Goal: Find specific page/section: Find specific page/section

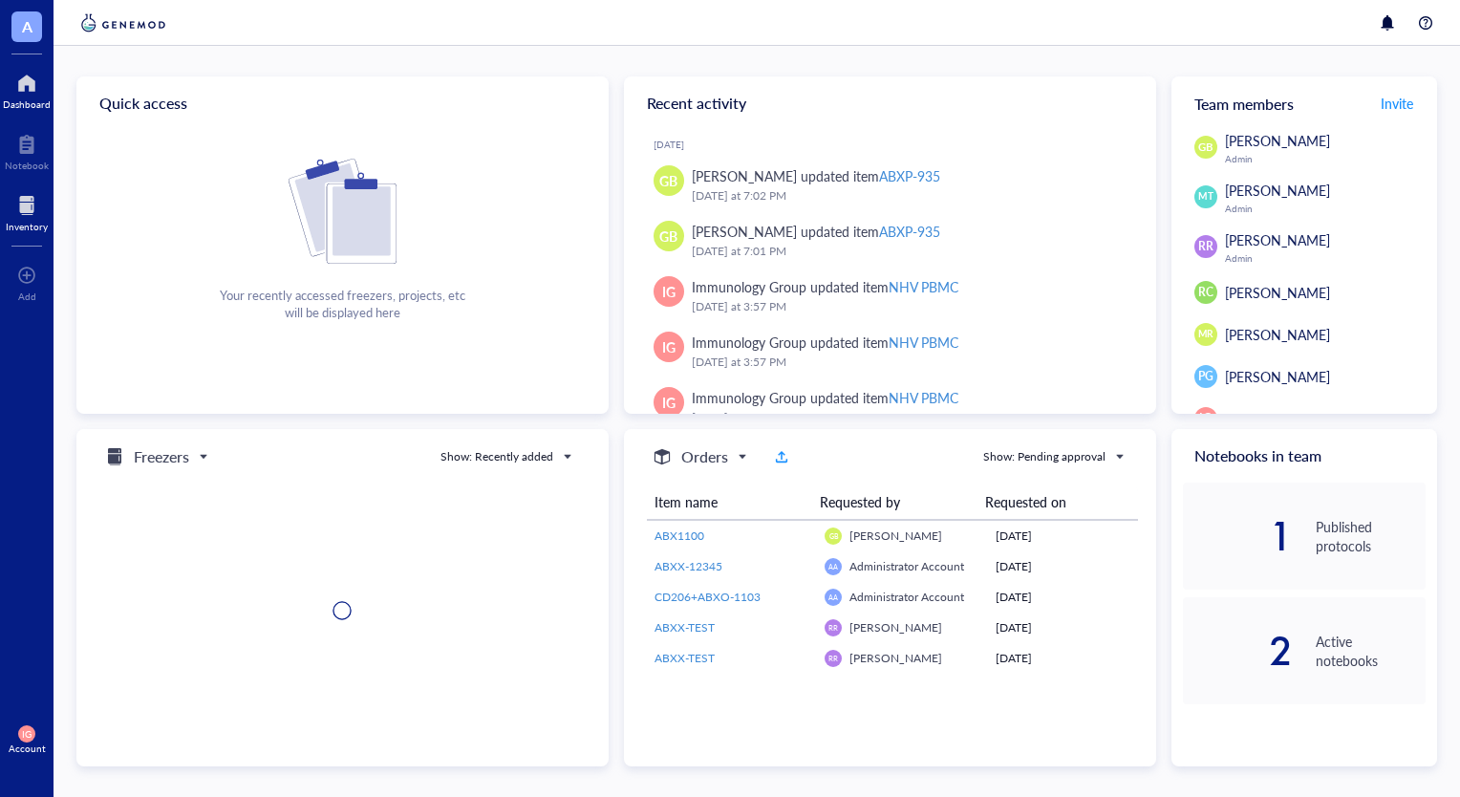
click at [12, 208] on div at bounding box center [27, 205] width 42 height 31
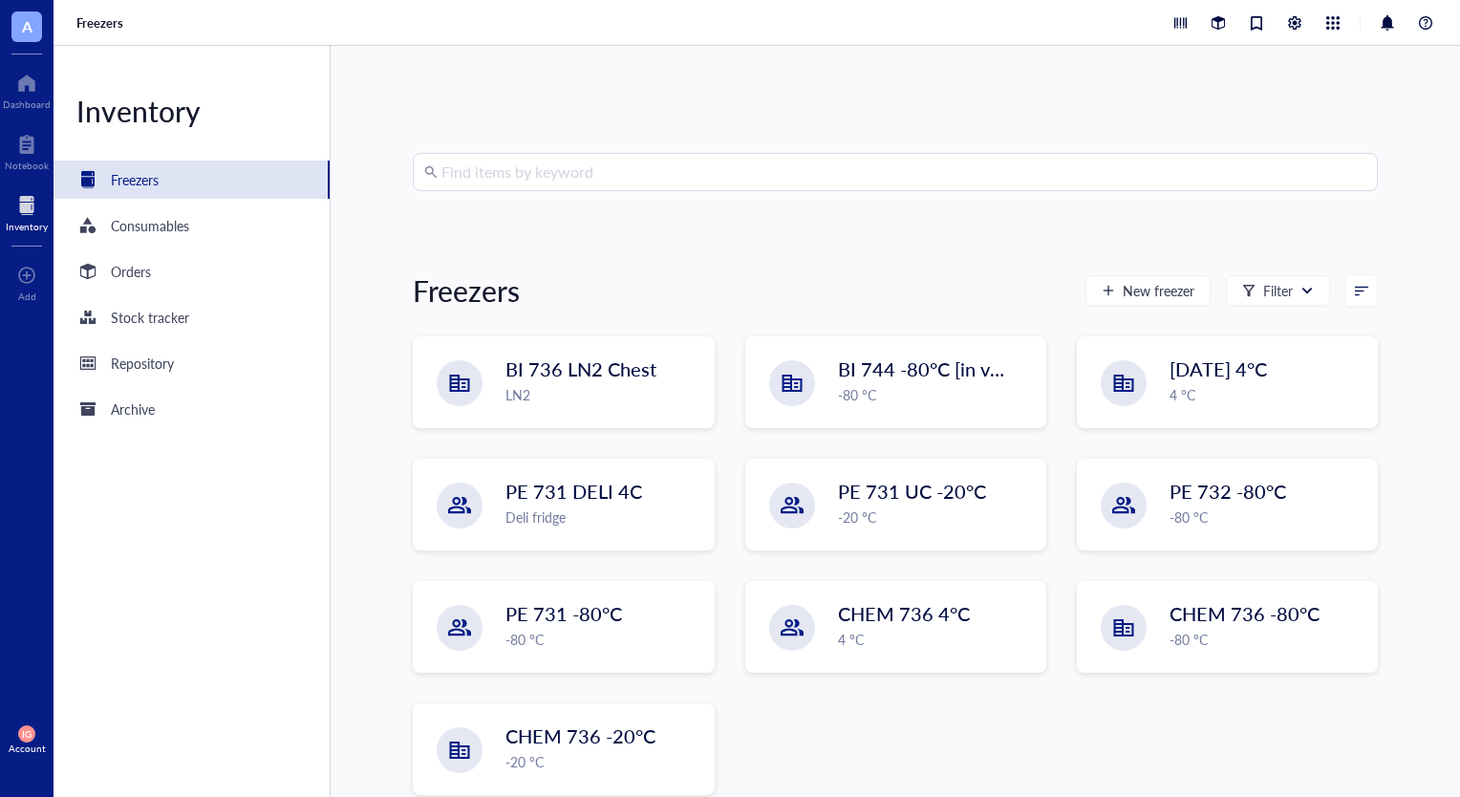
click at [631, 174] on input "search" at bounding box center [904, 172] width 925 height 36
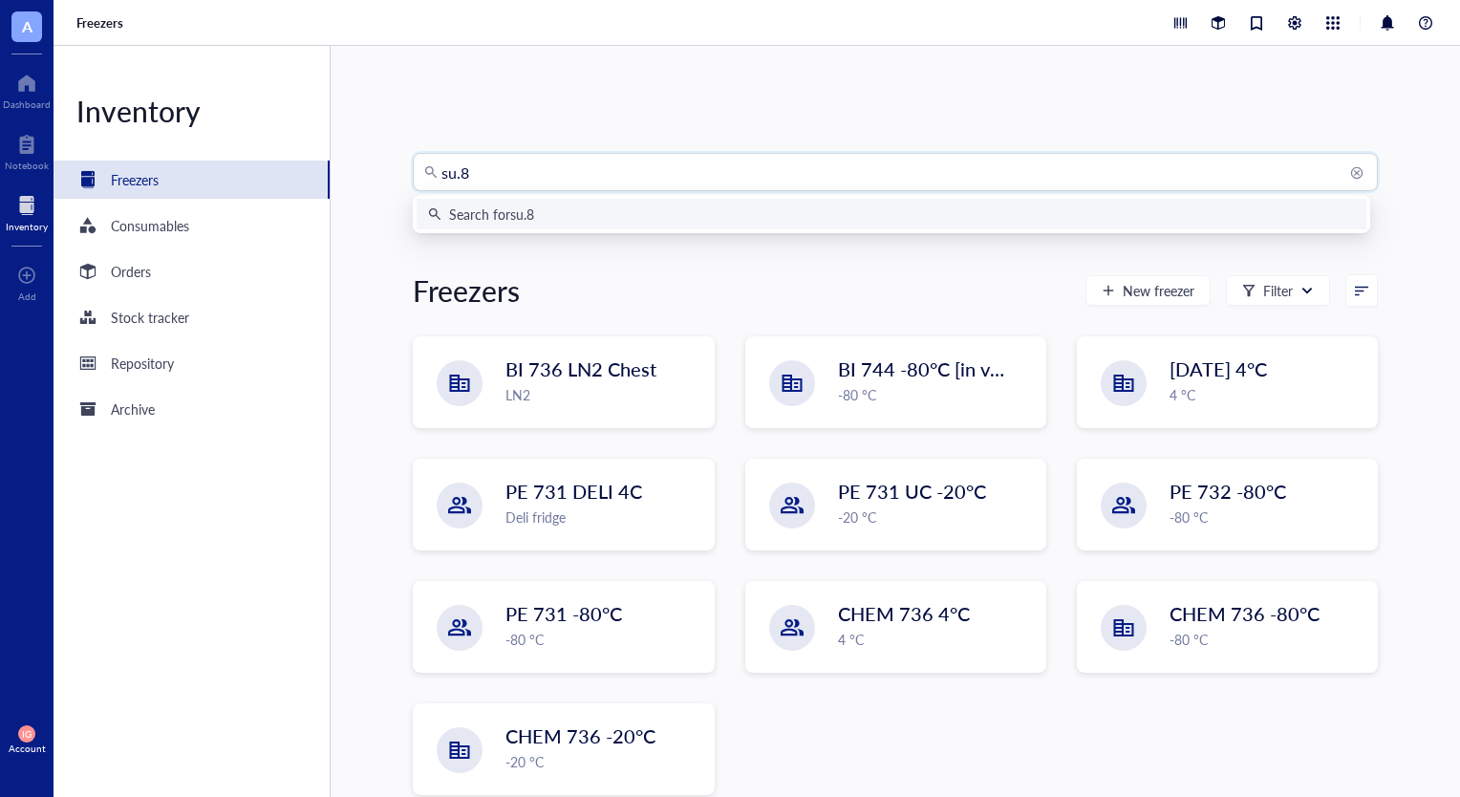
type input "su.86"
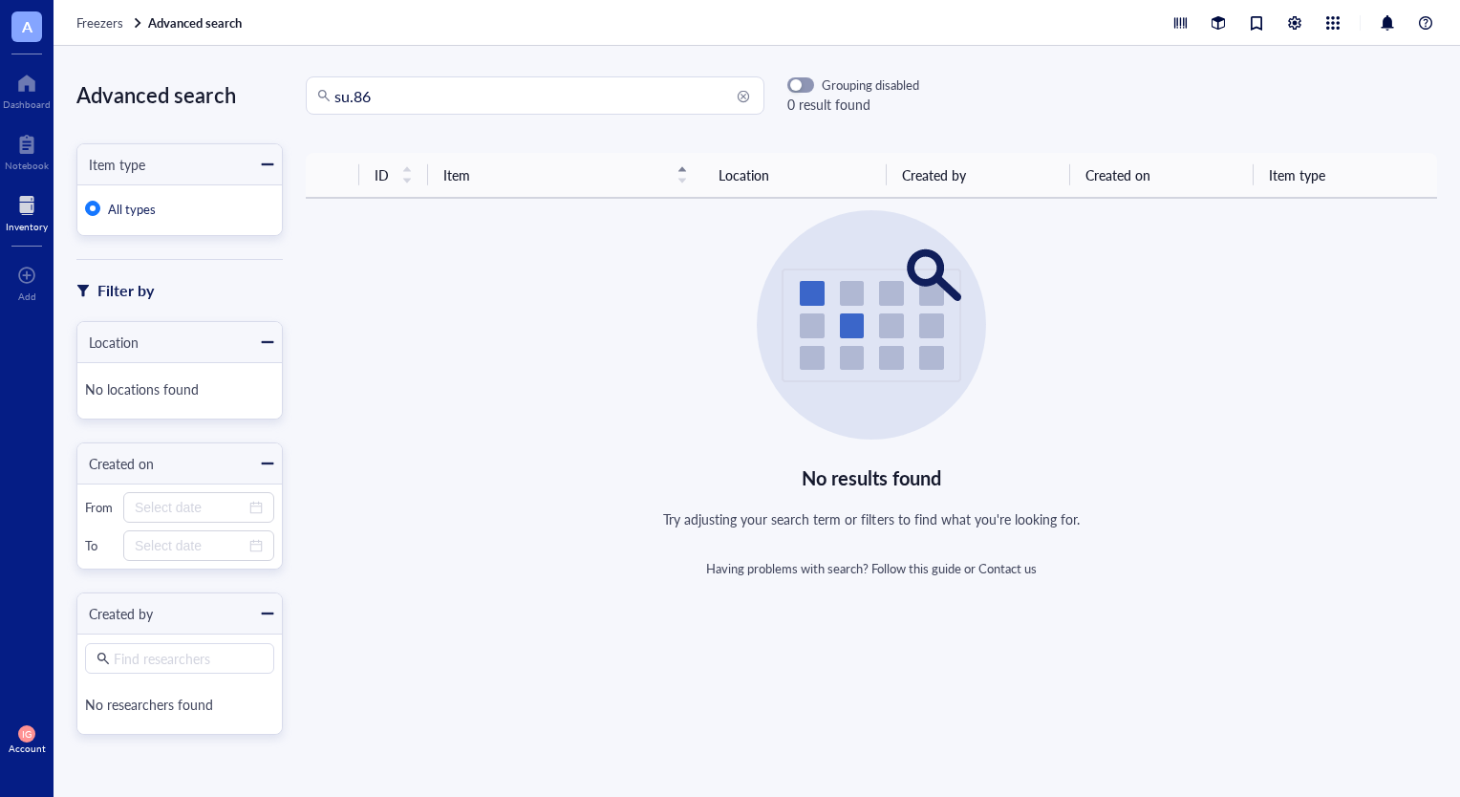
click at [460, 101] on input "su.86" at bounding box center [544, 95] width 419 height 36
type input "su86"
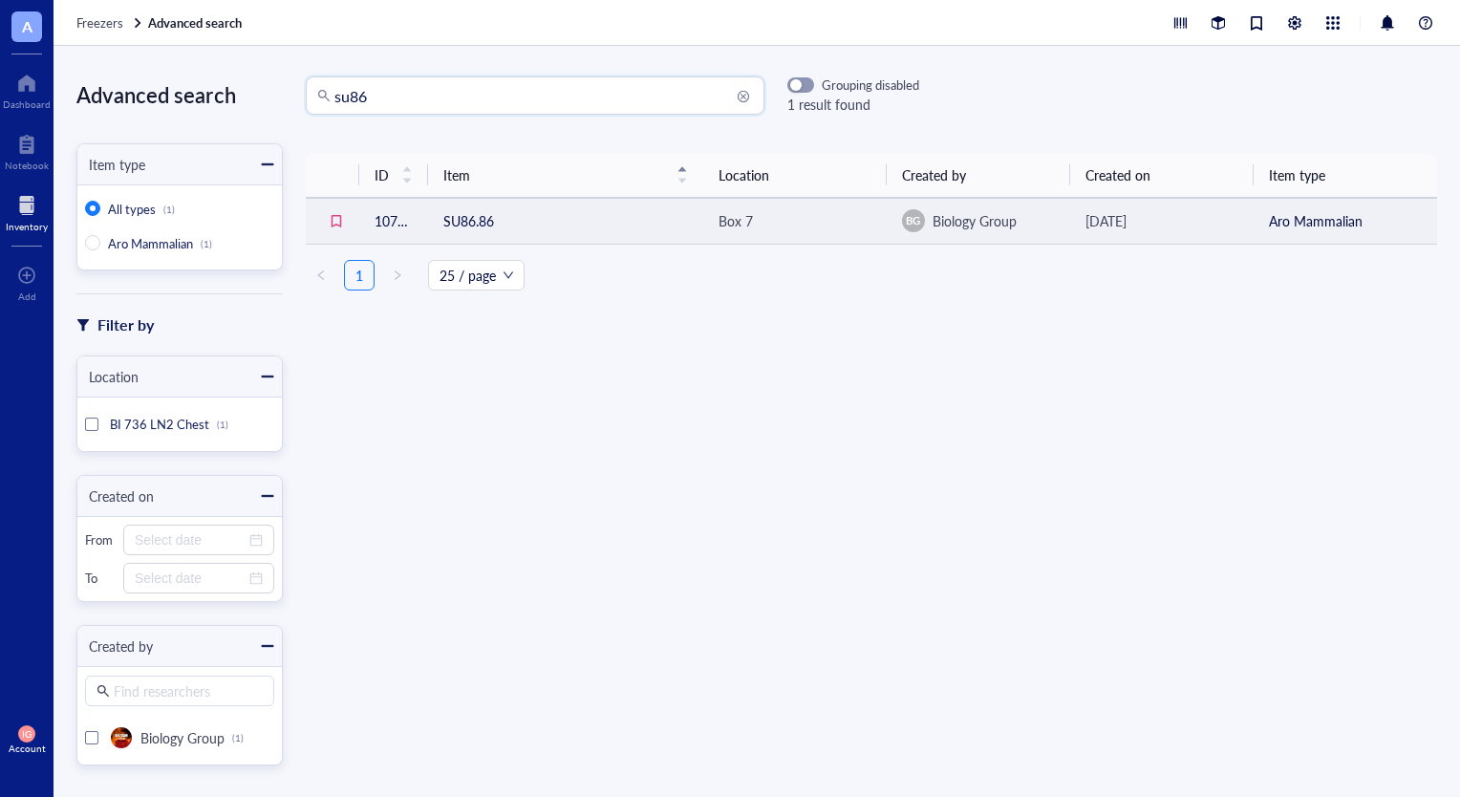
click at [558, 224] on td "SU86.86" at bounding box center [565, 221] width 275 height 46
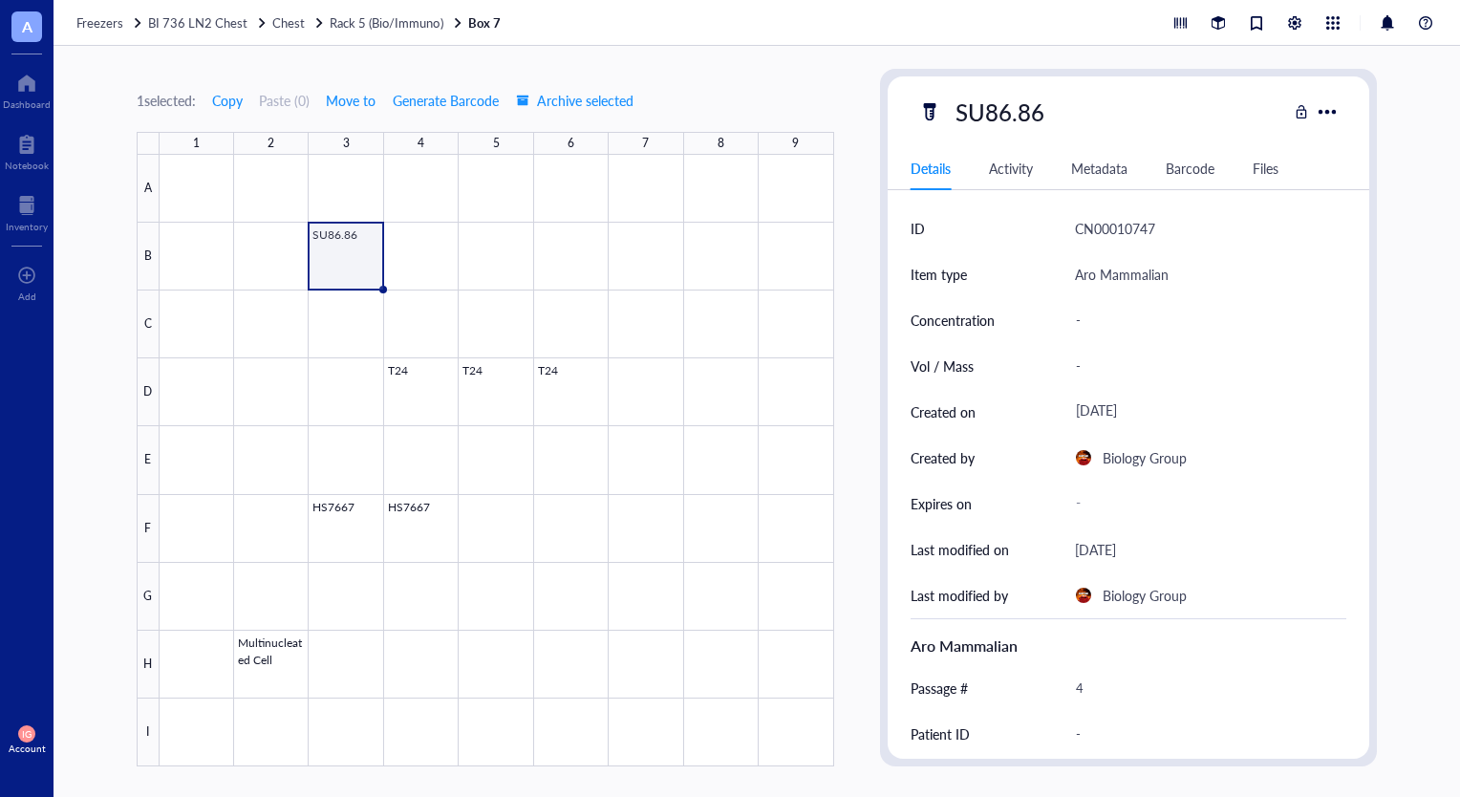
click at [1021, 176] on div "Activity" at bounding box center [1011, 168] width 44 height 21
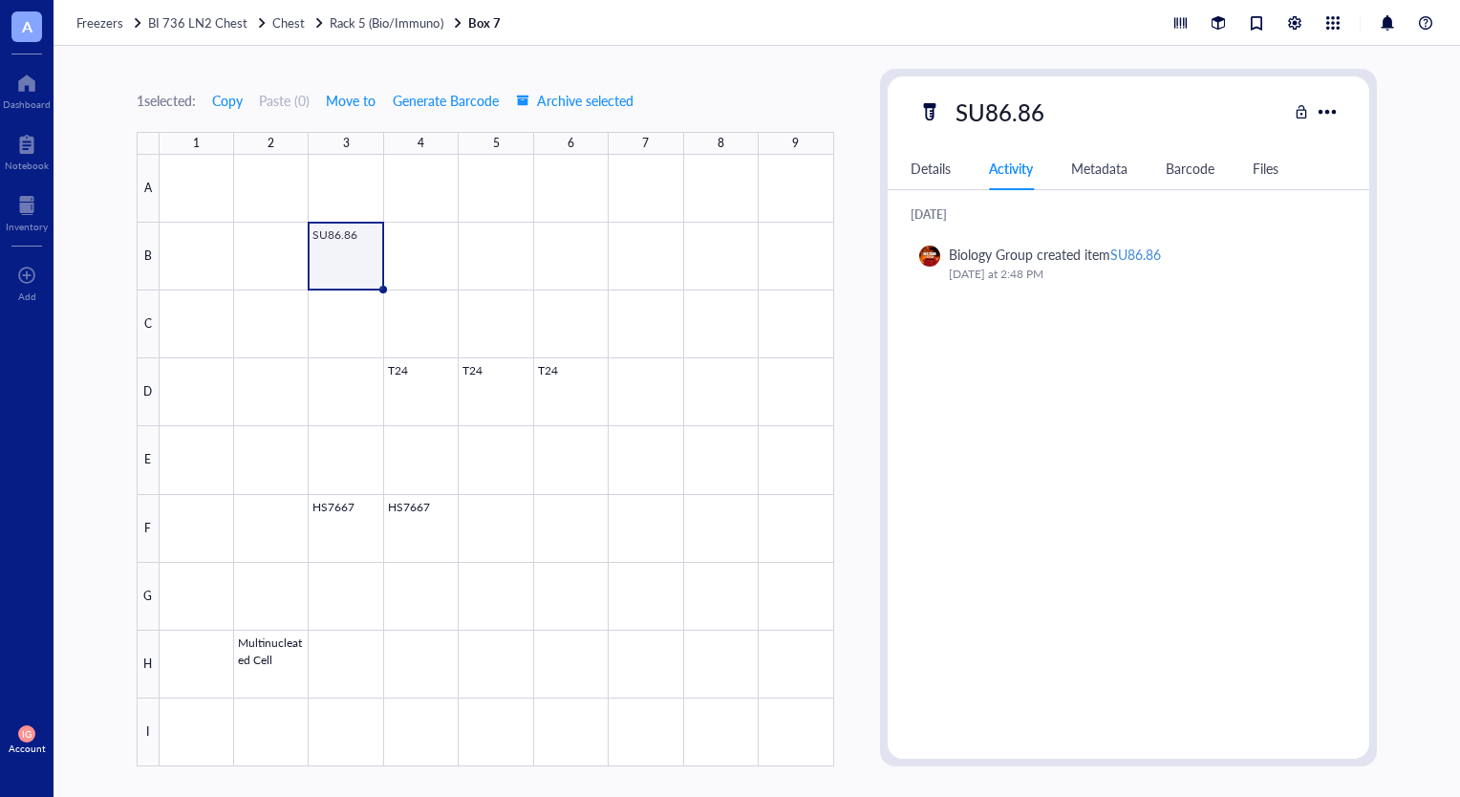
click at [1102, 170] on div "Metadata" at bounding box center [1099, 168] width 56 height 21
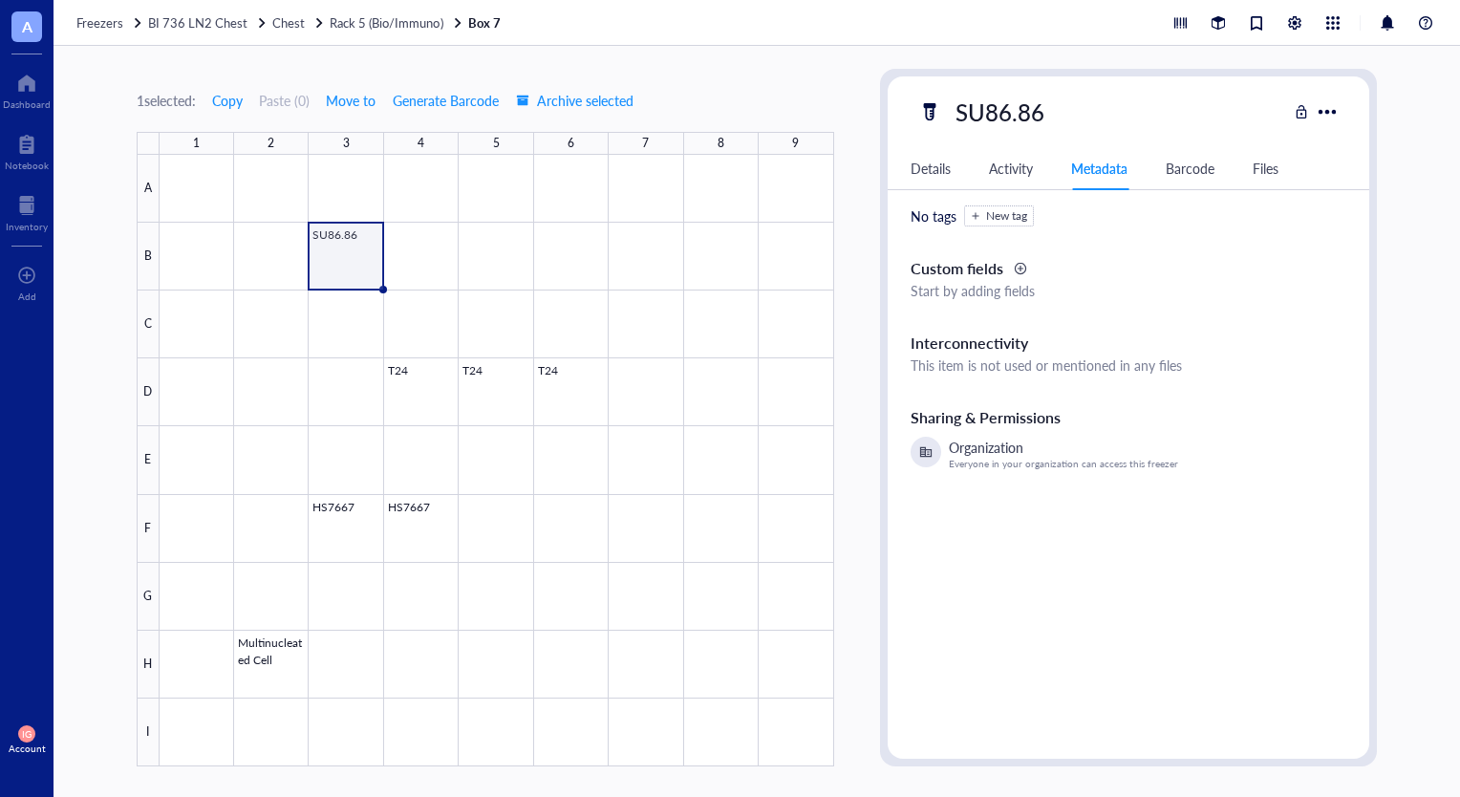
click at [1191, 162] on div "Barcode" at bounding box center [1190, 168] width 49 height 21
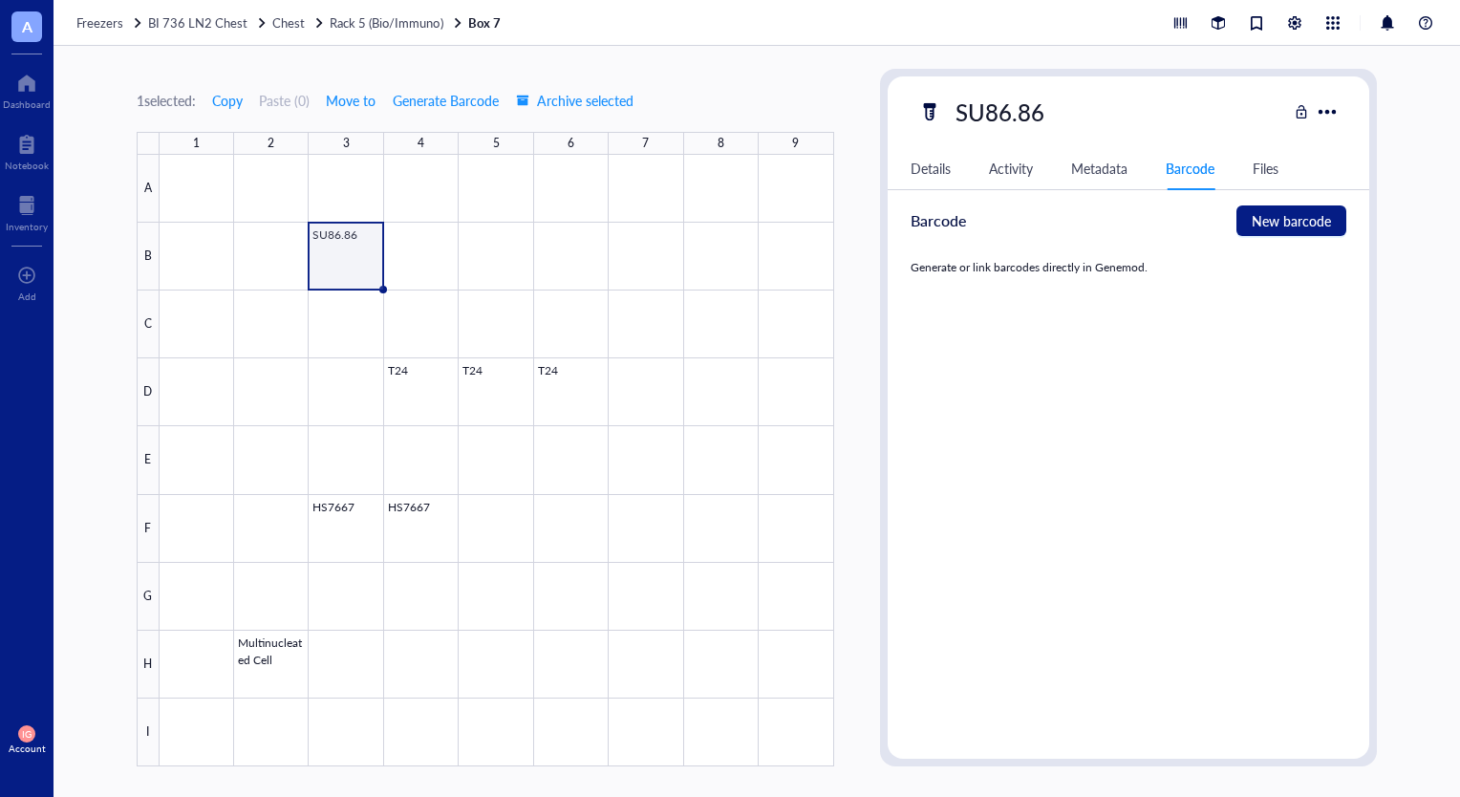
click at [1256, 159] on div "Files" at bounding box center [1266, 168] width 26 height 21
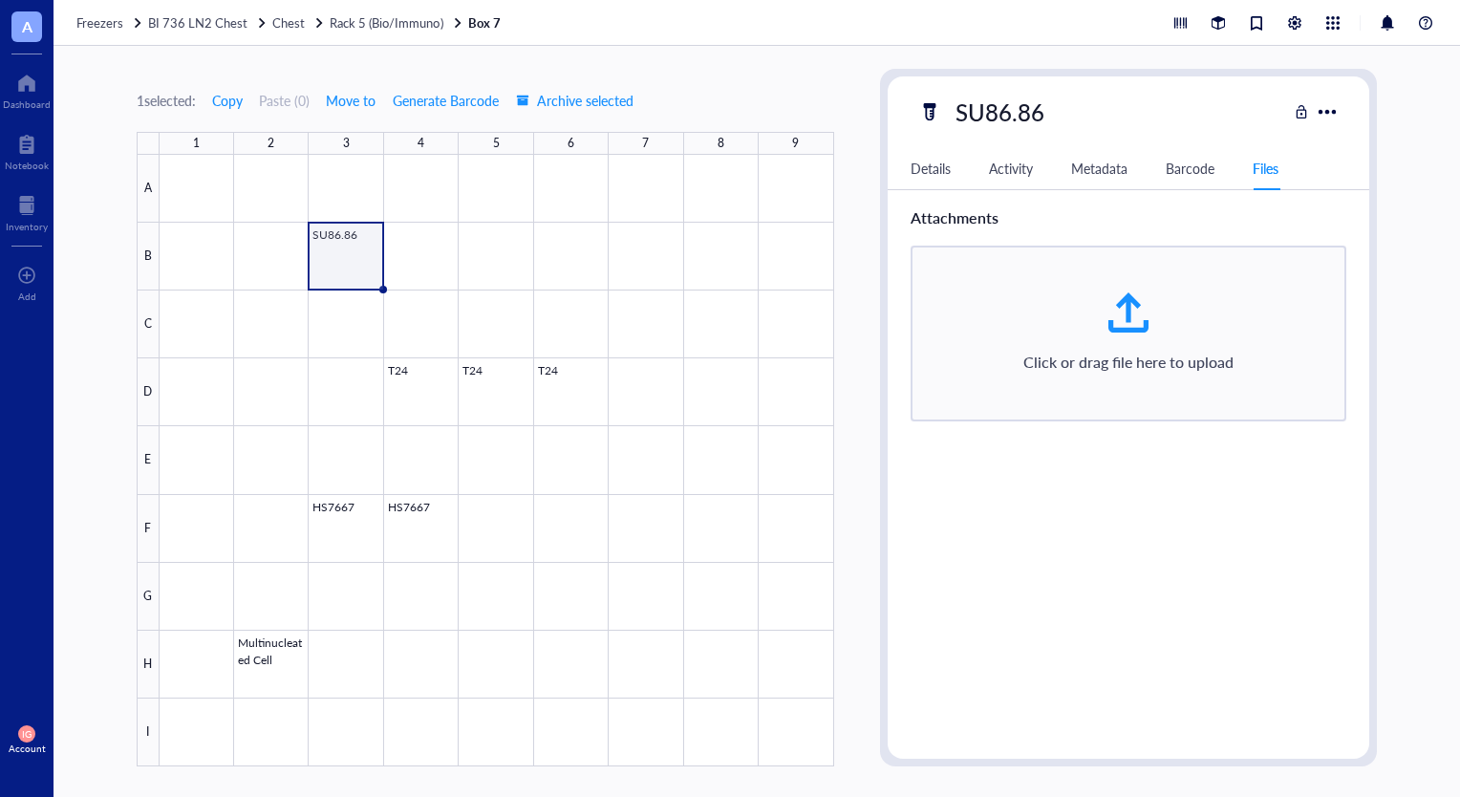
click at [937, 172] on div "Details" at bounding box center [931, 168] width 40 height 21
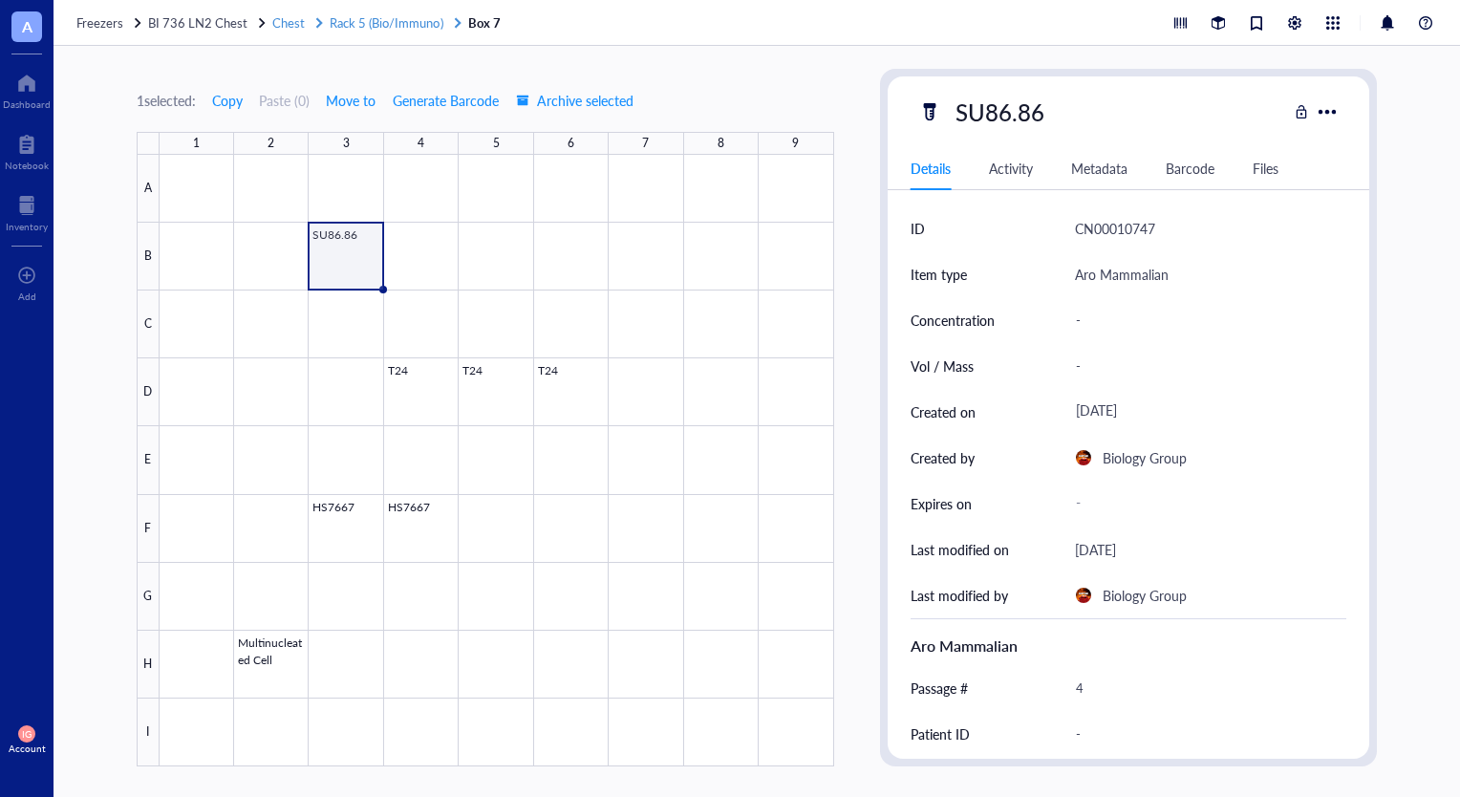
click at [363, 27] on span "Rack 5 (Bio/Immuno)" at bounding box center [386, 22] width 113 height 18
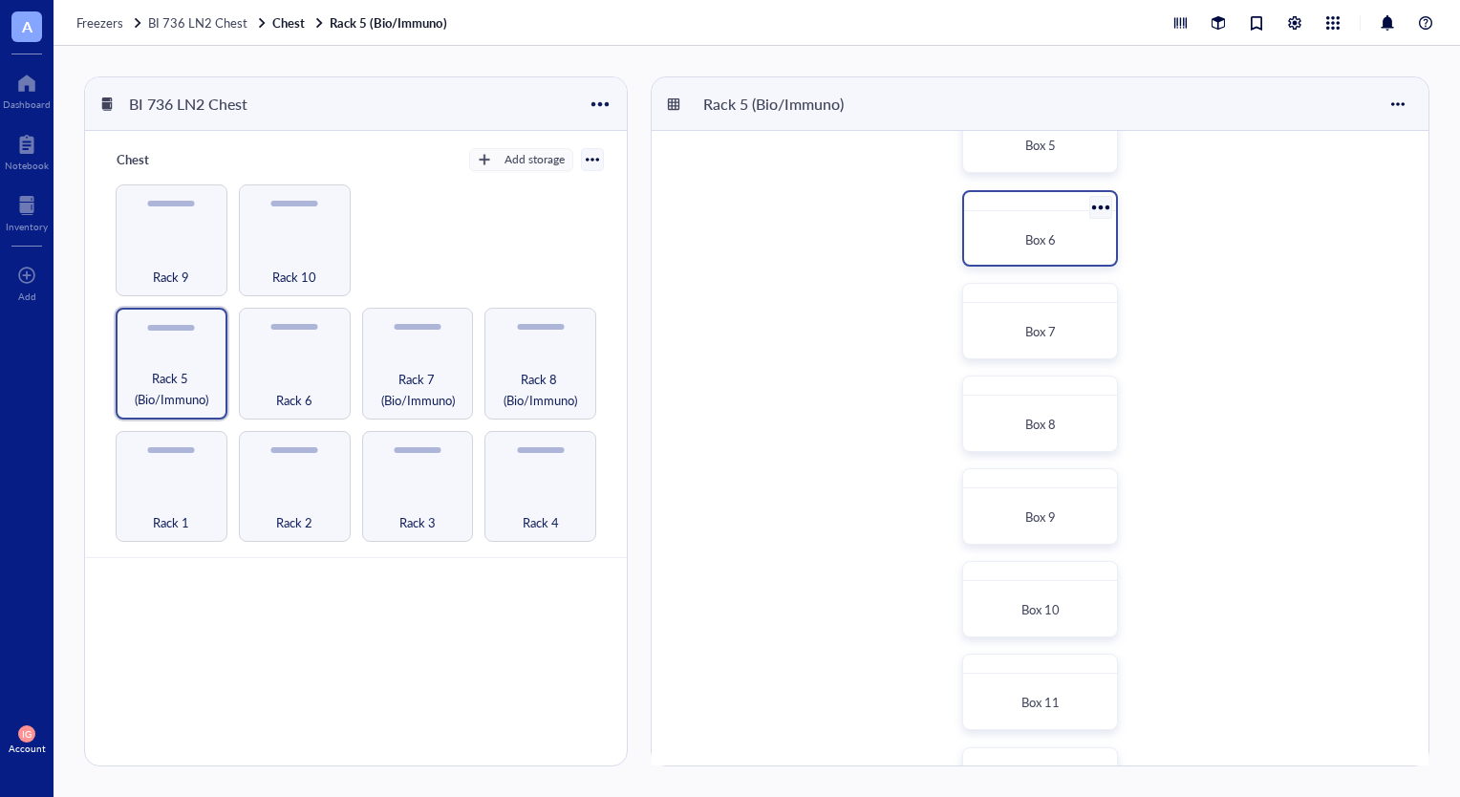
scroll to position [319, 0]
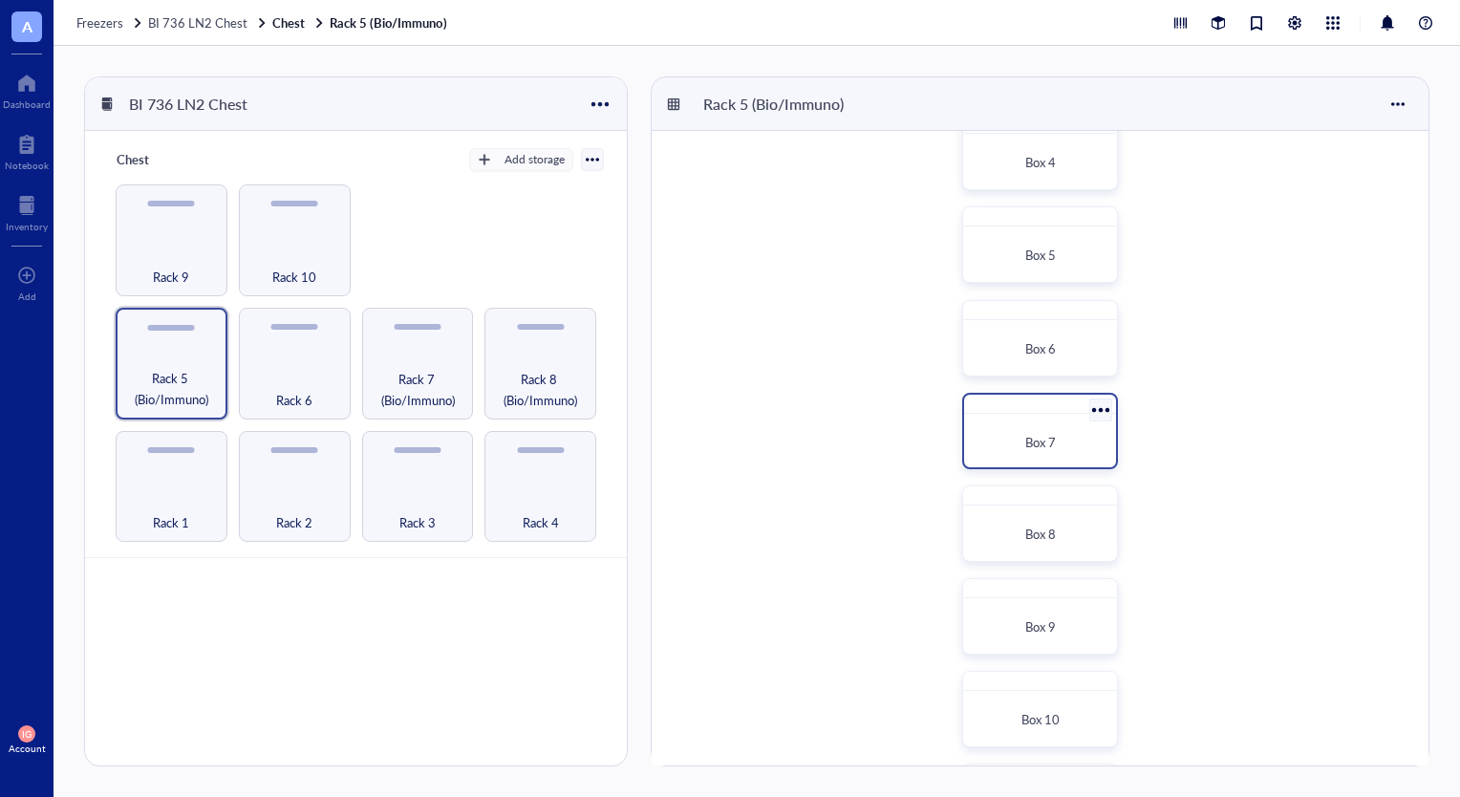
click at [1026, 428] on div "Box 7" at bounding box center [1040, 442] width 136 height 42
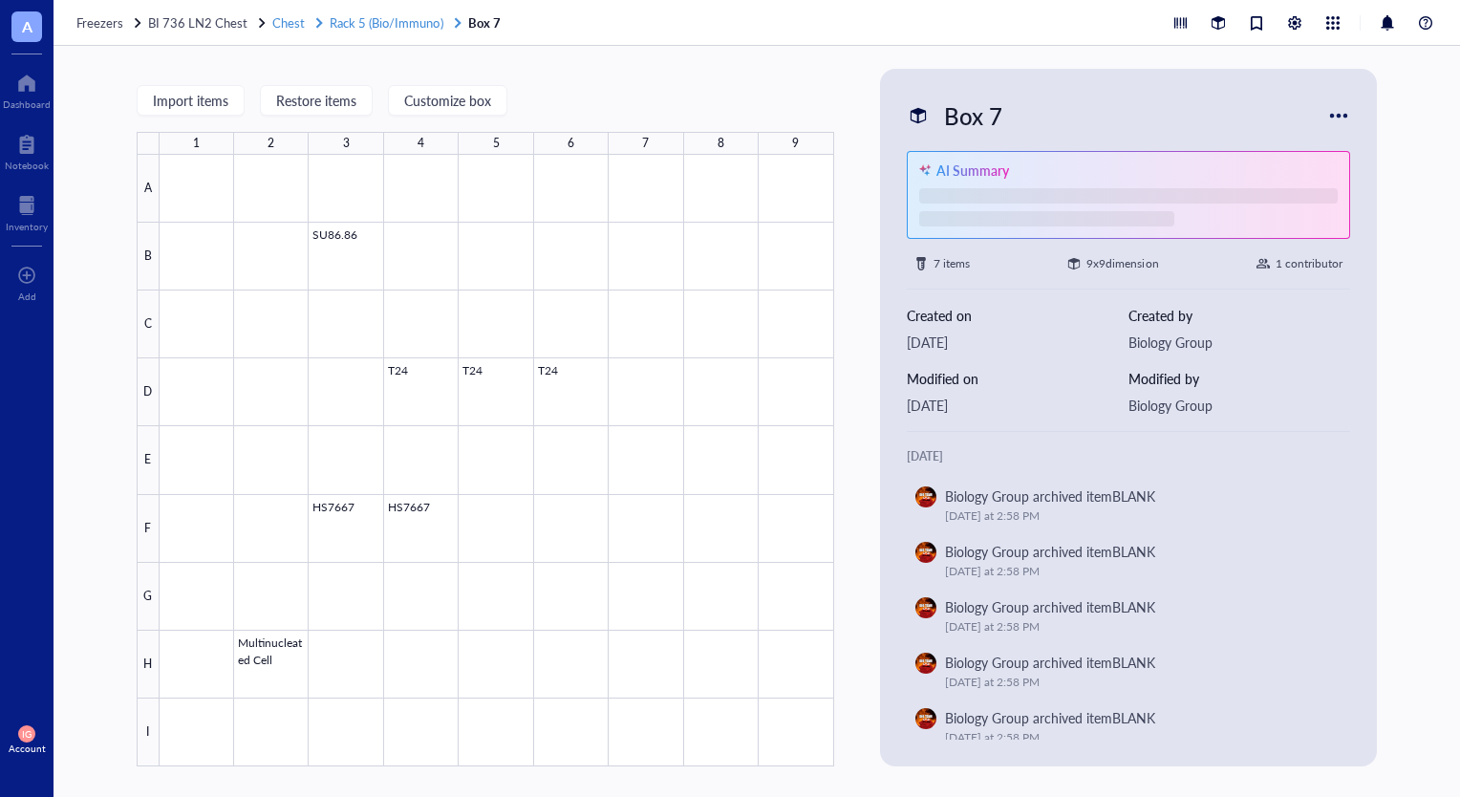
click at [381, 26] on span "Rack 5 (Bio/Immuno)" at bounding box center [386, 22] width 113 height 18
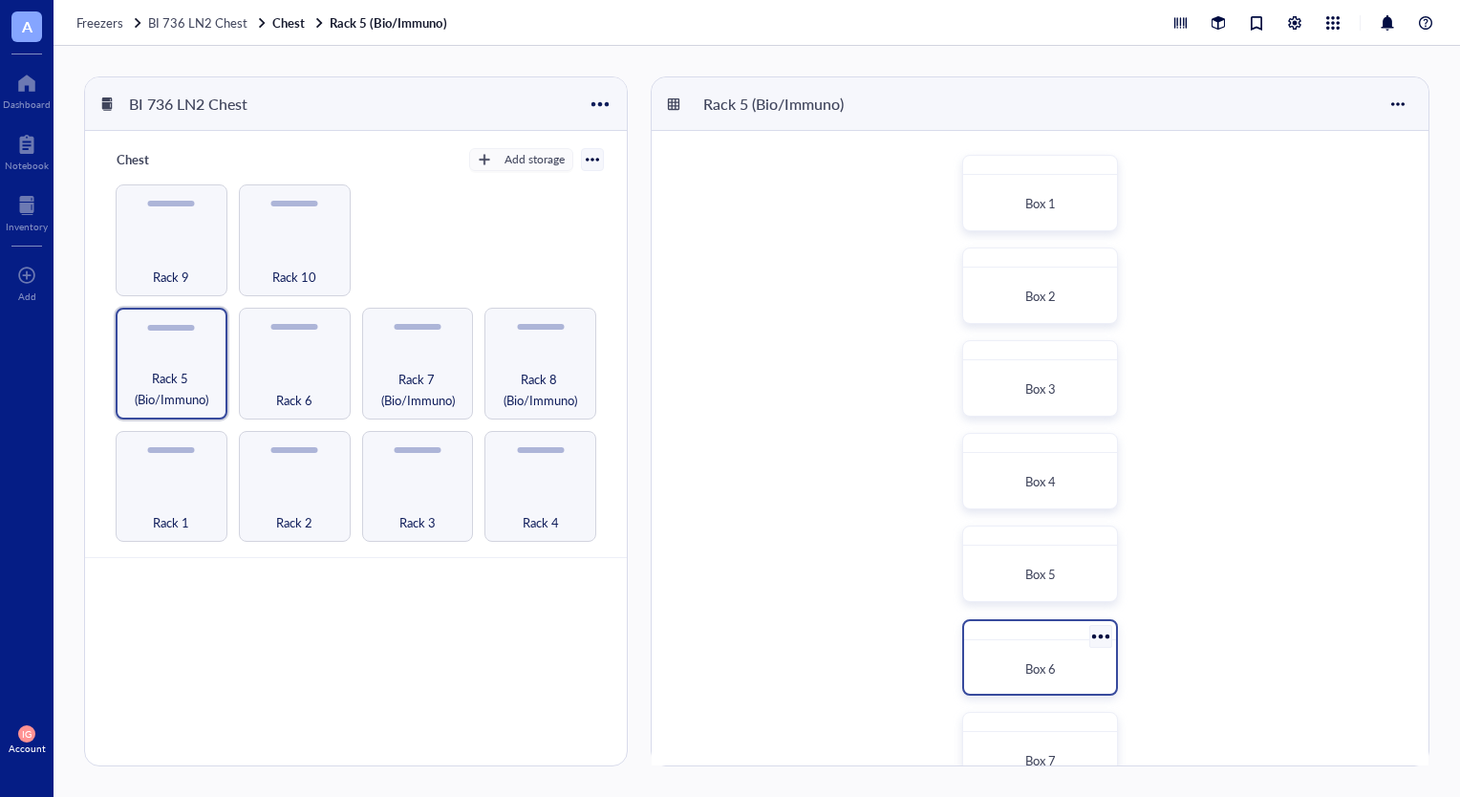
click at [1071, 626] on div at bounding box center [1039, 630] width 151 height 19
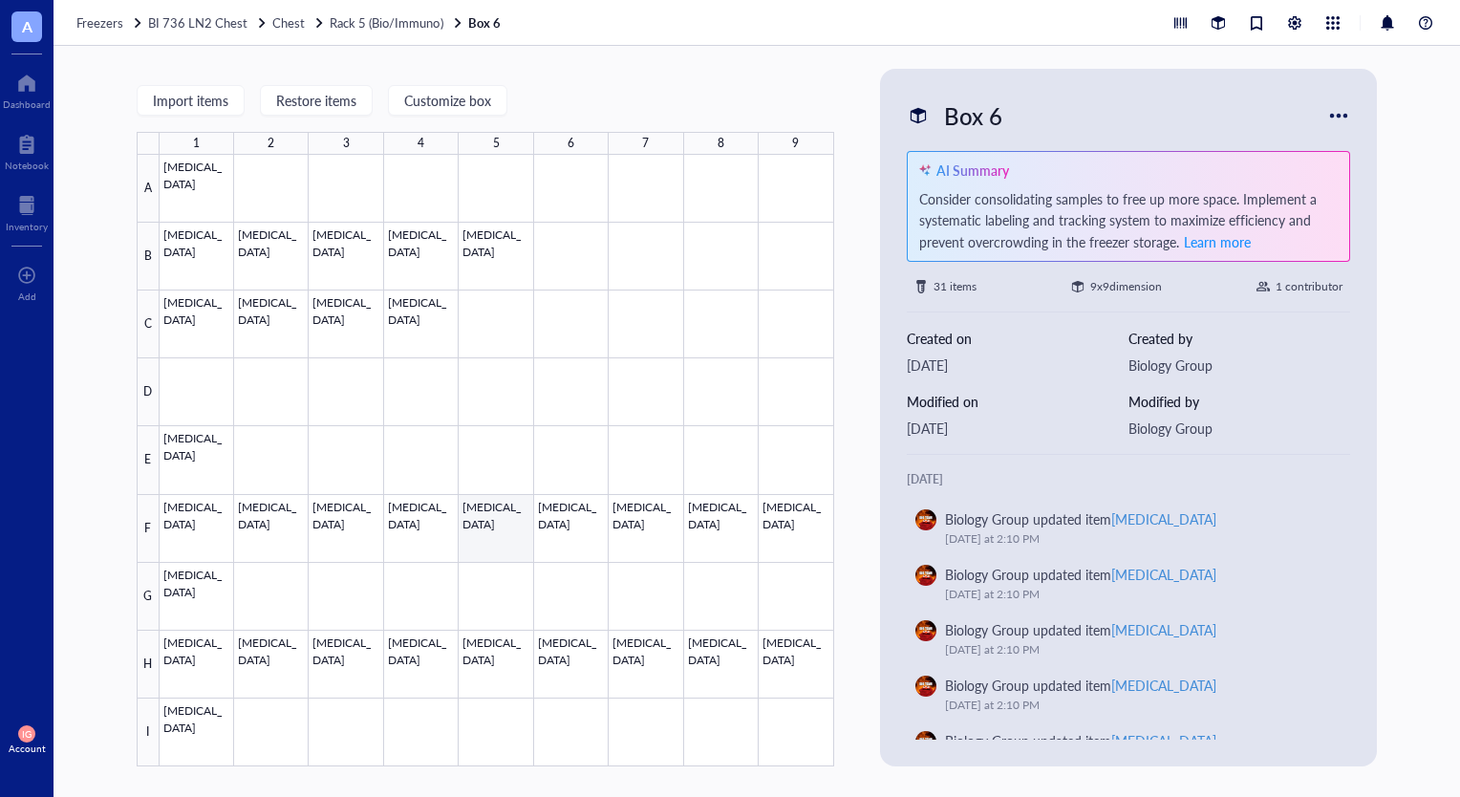
click at [481, 530] on div at bounding box center [497, 461] width 675 height 612
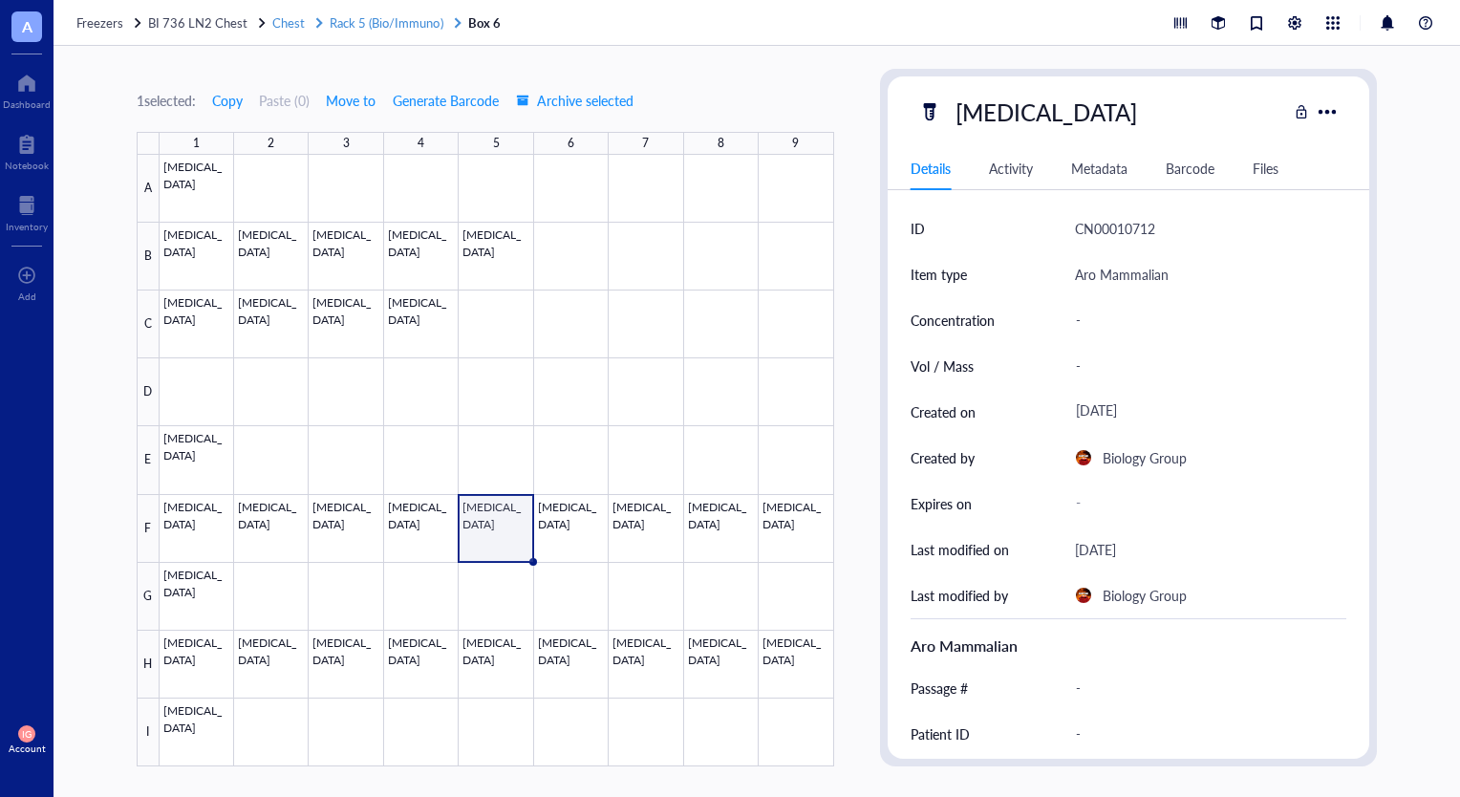
click at [376, 16] on span "Rack 5 (Bio/Immuno)" at bounding box center [386, 22] width 113 height 18
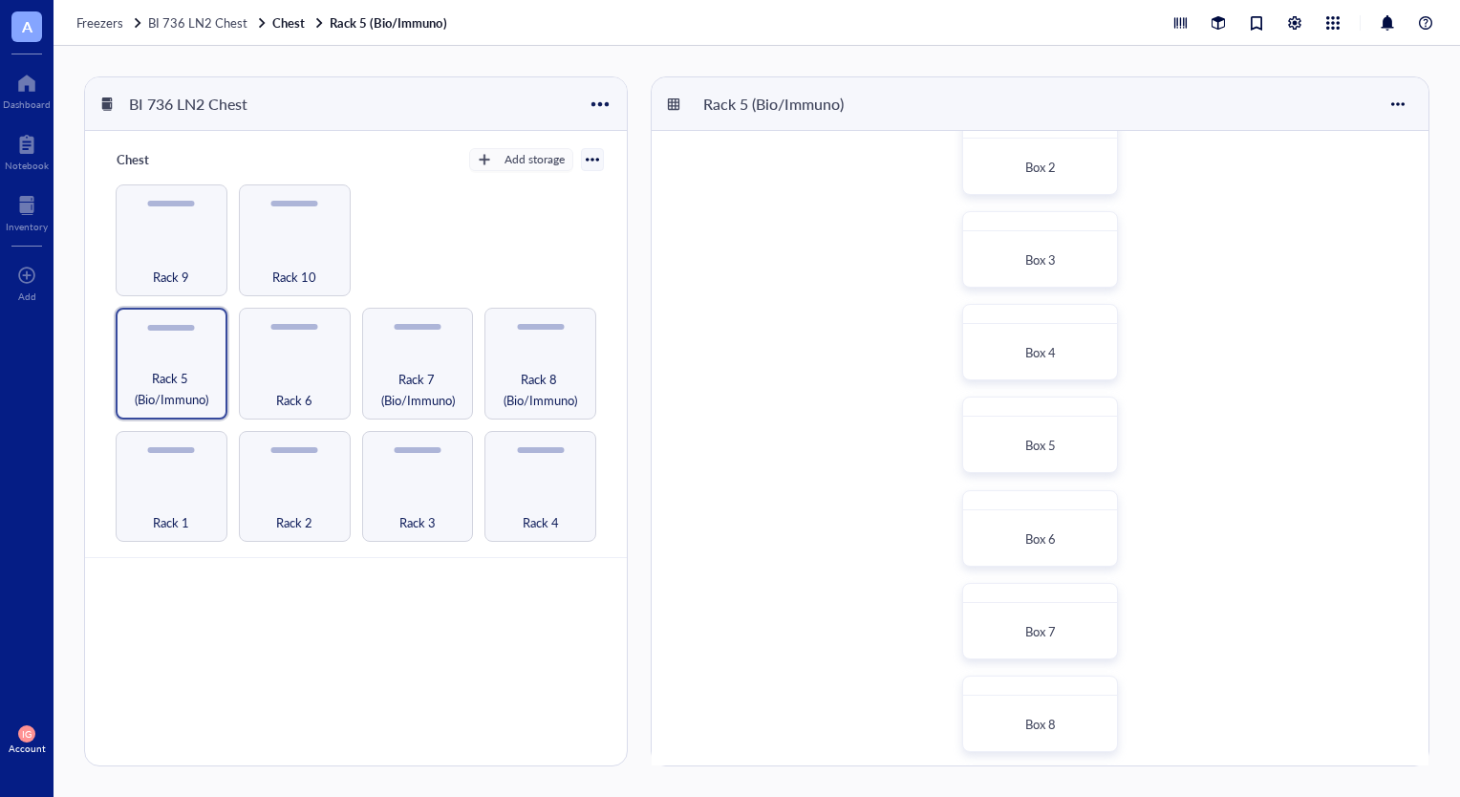
scroll to position [191, 0]
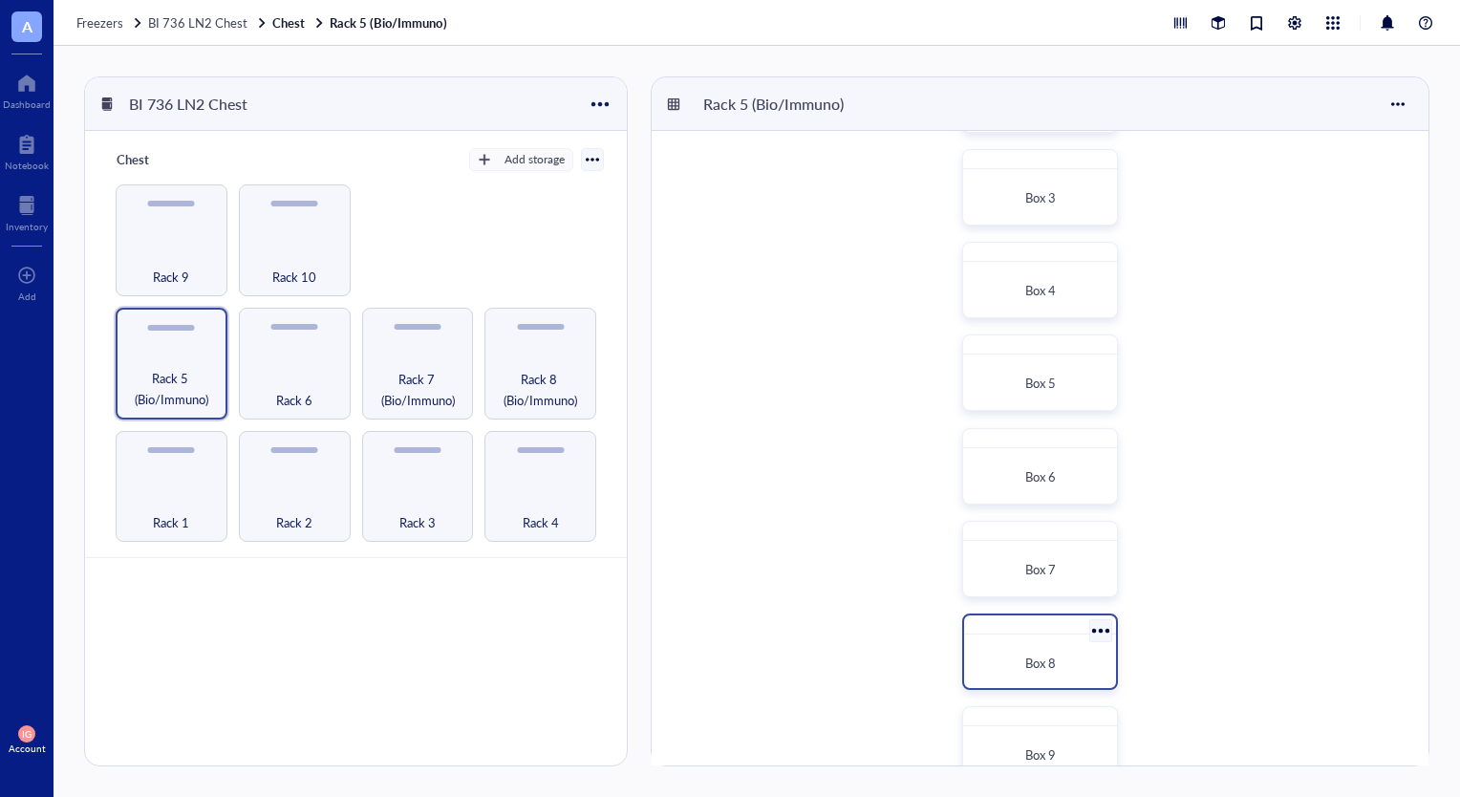
click at [1070, 642] on div "Box 8" at bounding box center [1040, 663] width 136 height 42
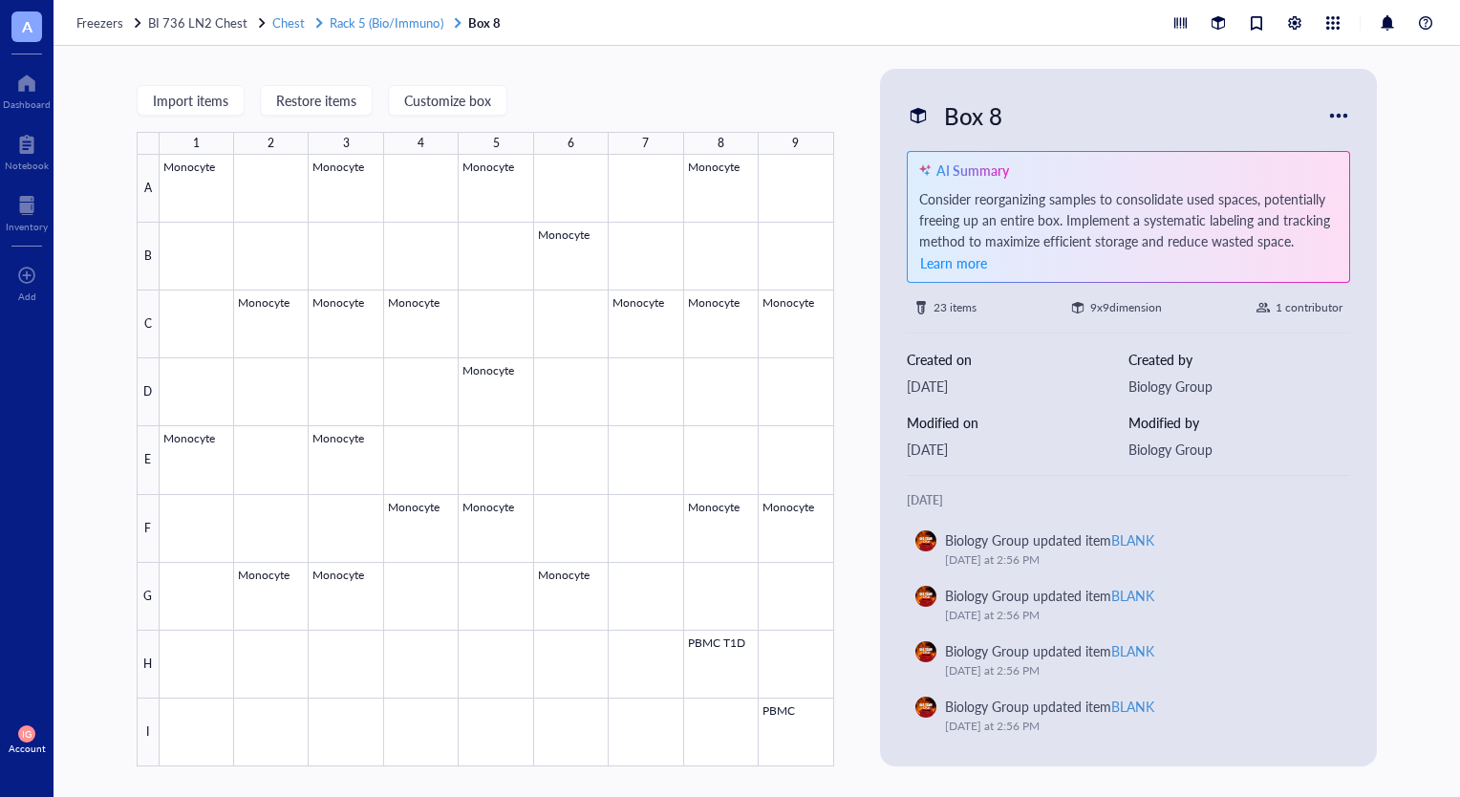
click at [375, 17] on span "Rack 5 (Bio/Immuno)" at bounding box center [386, 22] width 113 height 18
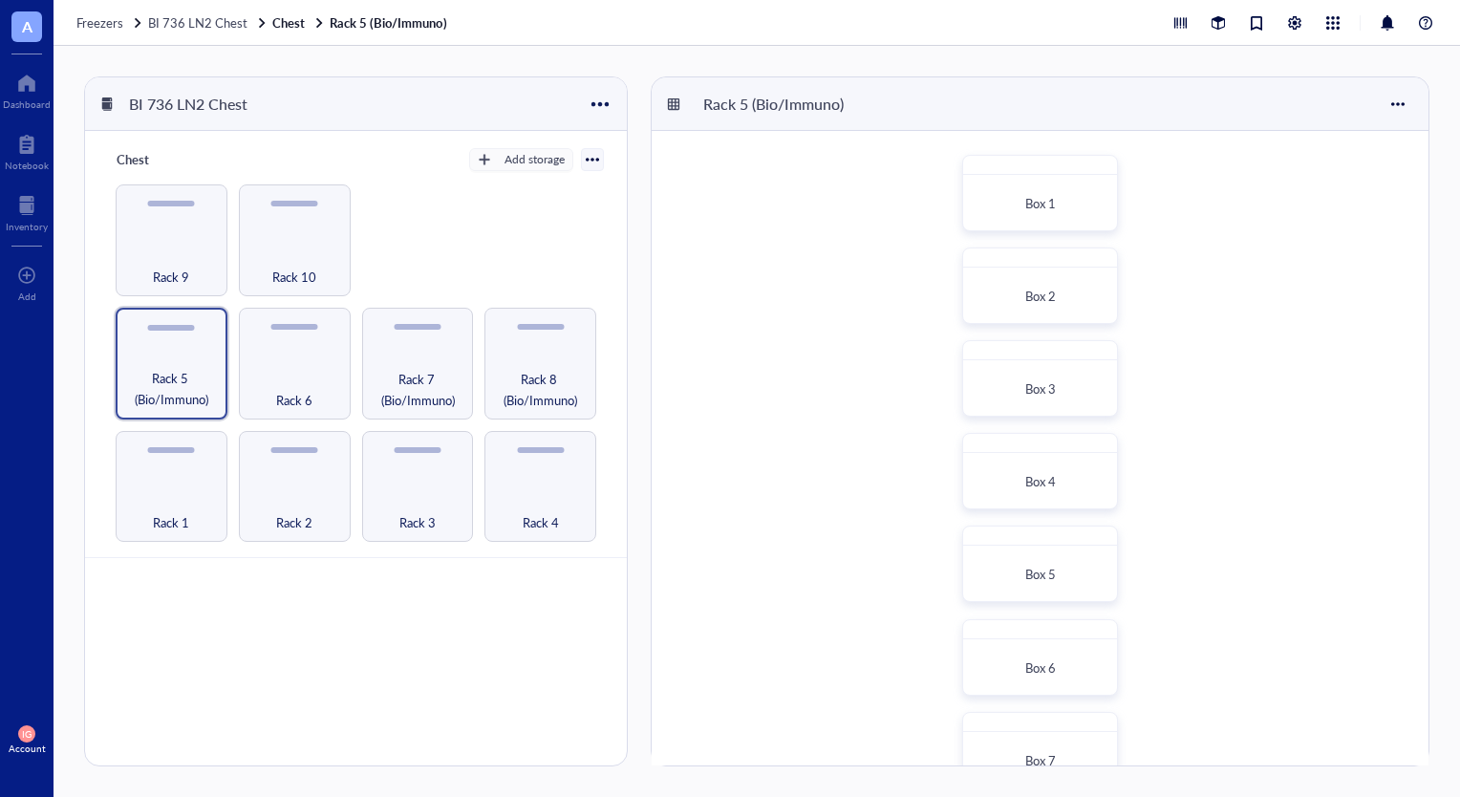
scroll to position [382, 0]
click at [815, 52] on div "BI 736 LN2 Chest Chest Add storage Rack 1 Rack 2 Rack 3 Rack 4 Rack 5 (Bio/Immu…" at bounding box center [757, 421] width 1407 height 751
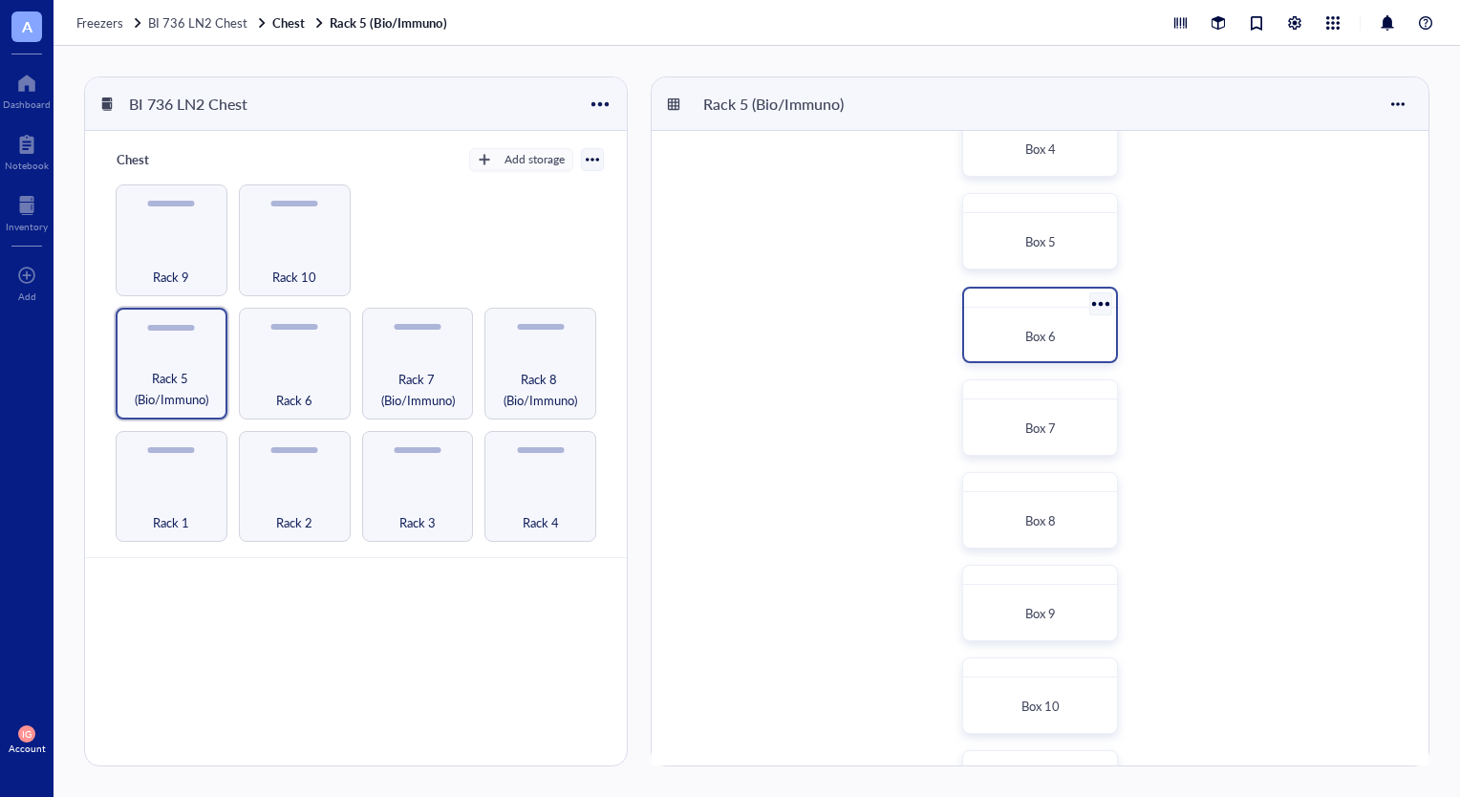
scroll to position [287, 0]
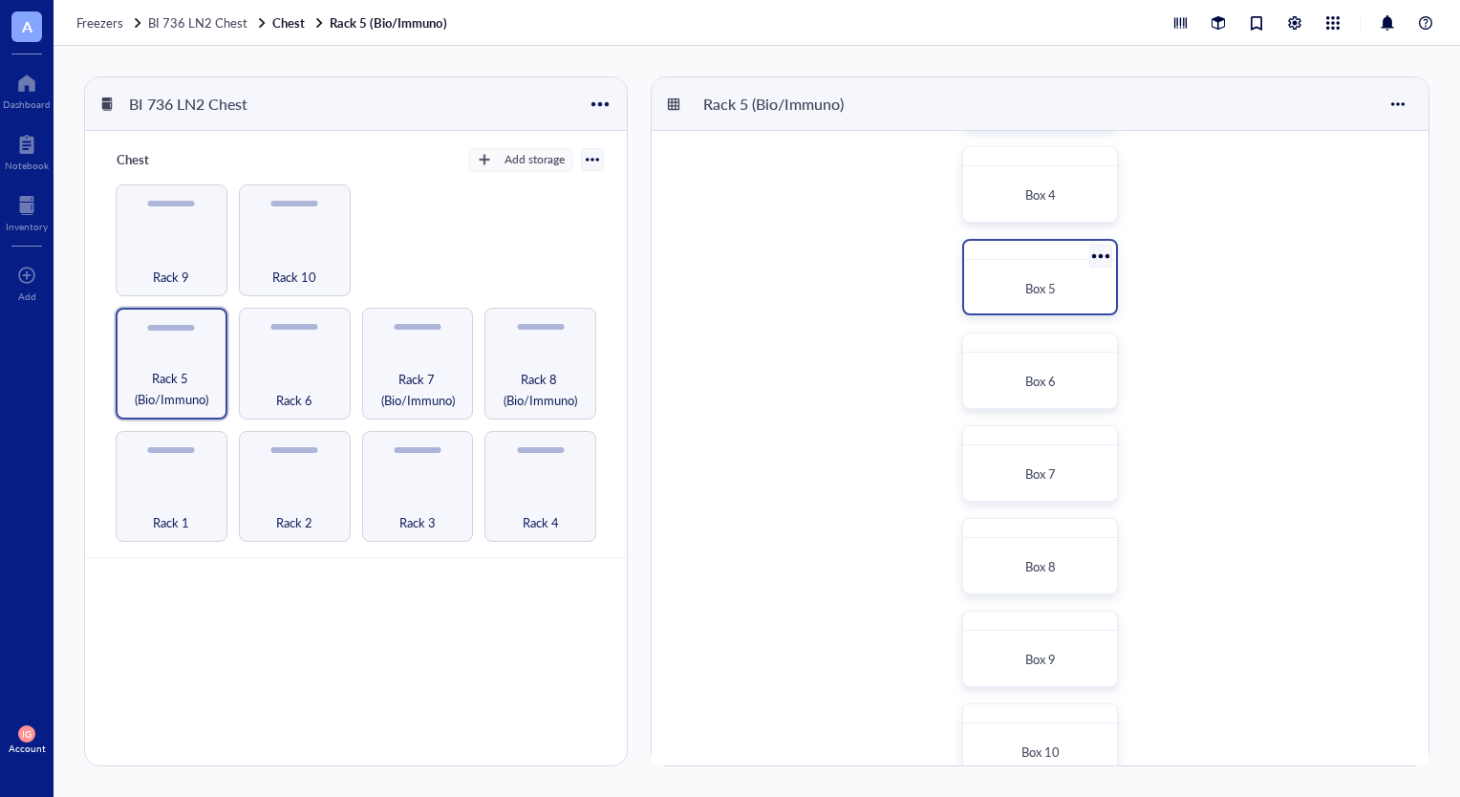
click at [1046, 273] on div "Box 5" at bounding box center [1040, 289] width 136 height 42
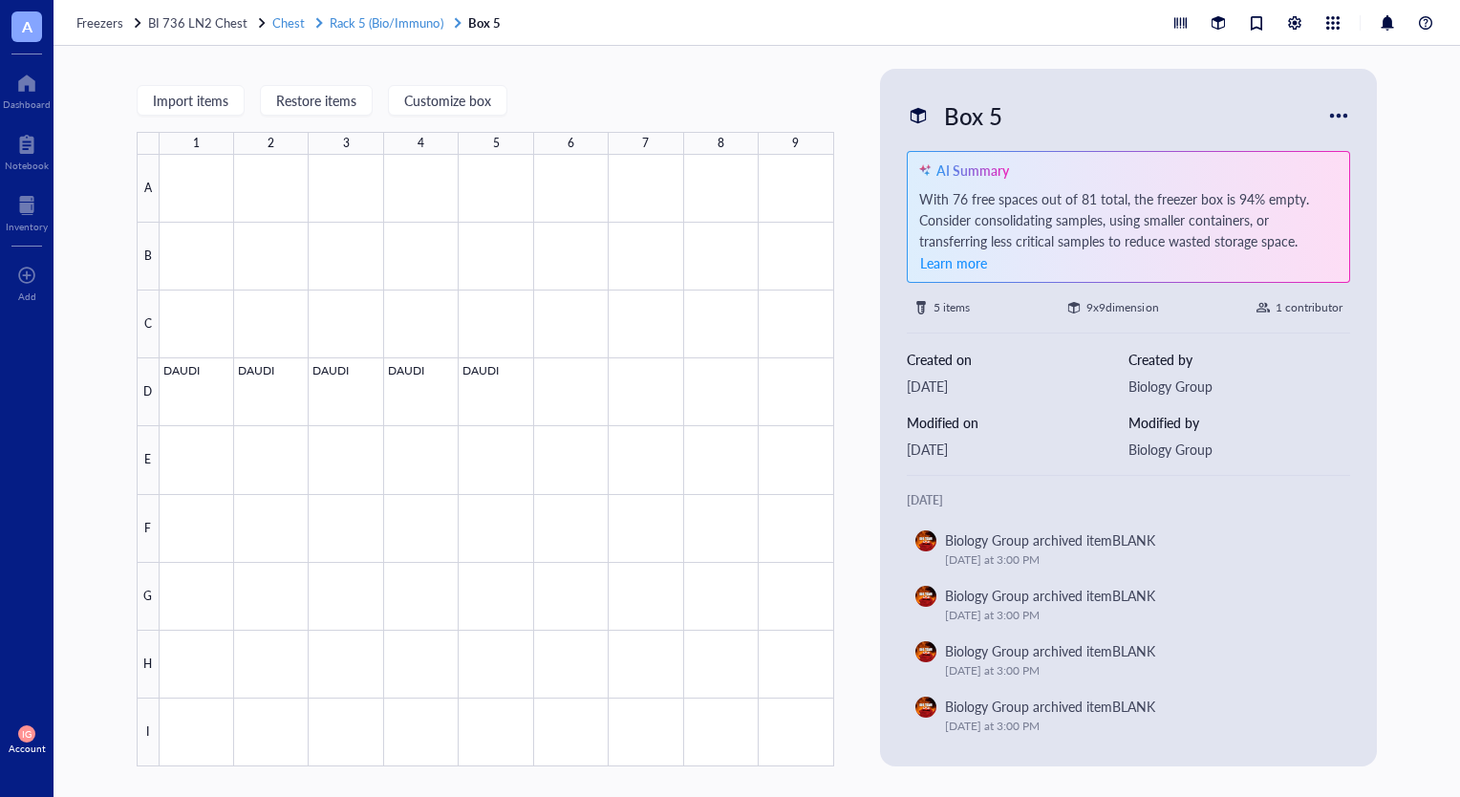
click at [396, 21] on span "Rack 5 (Bio/Immuno)" at bounding box center [386, 22] width 113 height 18
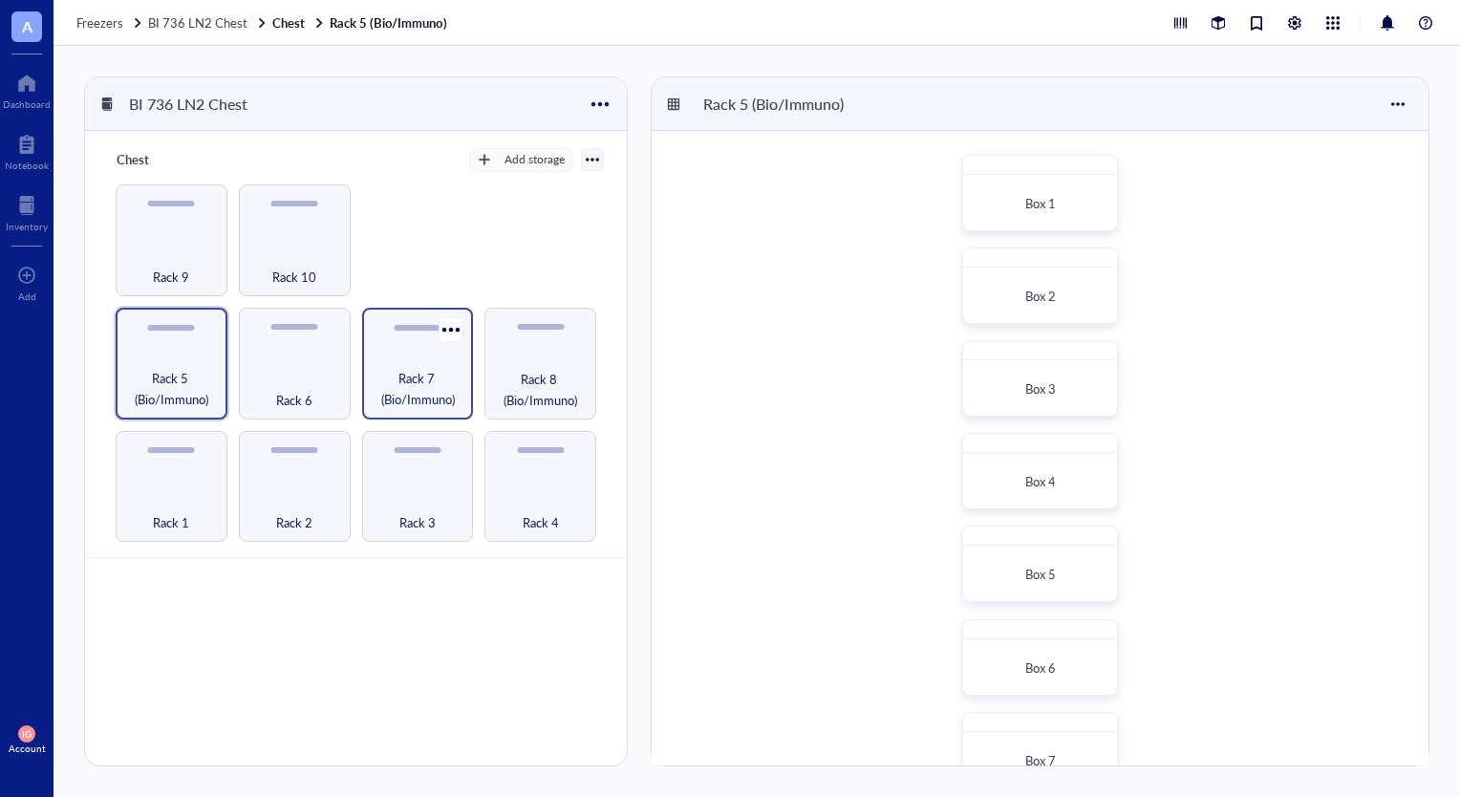
click at [424, 372] on span "Rack 7 (Bio/Immuno)" at bounding box center [418, 389] width 93 height 42
click at [172, 365] on div "Rack 5 (Bio/Immuno)" at bounding box center [172, 364] width 112 height 112
click at [638, 105] on div "BI 736 LN2 Chest Chest Add storage Rack 1 Rack 2 Rack 3 Rack 4 Rack 5 (Bio/Immu…" at bounding box center [757, 421] width 1407 height 751
click at [636, 59] on div "BI 736 LN2 Chest Chest Add storage Rack 1 Rack 2 Rack 3 Rack 4 Rack 5 (Bio/Immu…" at bounding box center [757, 421] width 1407 height 751
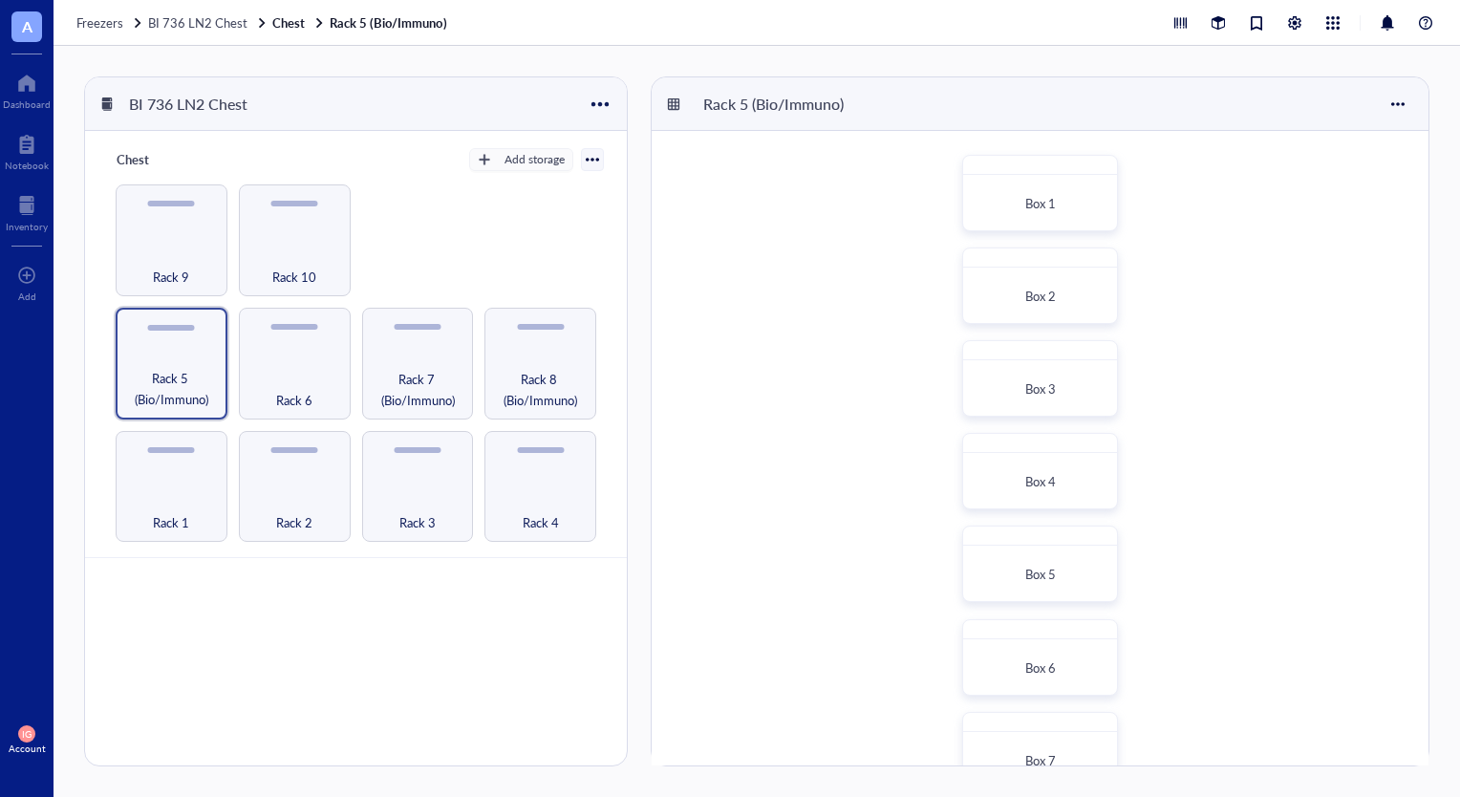
click at [711, 24] on div "Freezers BI 736 LN2 Chest Chest Rack 5 (Bio/Immuno)" at bounding box center [757, 23] width 1407 height 46
click at [635, 54] on div "BI 736 LN2 Chest Chest Add storage Rack 1 Rack 2 Rack 3 Rack 4 Rack 5 (Bio/Immu…" at bounding box center [757, 421] width 1407 height 751
click at [635, 59] on div "BI 736 LN2 Chest Chest Add storage Rack 1 Rack 2 Rack 3 Rack 4 Rack 5 (Bio/Immu…" at bounding box center [757, 421] width 1407 height 751
click at [638, 202] on div "BI 736 LN2 Chest Chest Add storage Rack 1 Rack 2 Rack 3 Rack 4 Rack 5 (Bio/Immu…" at bounding box center [757, 421] width 1407 height 751
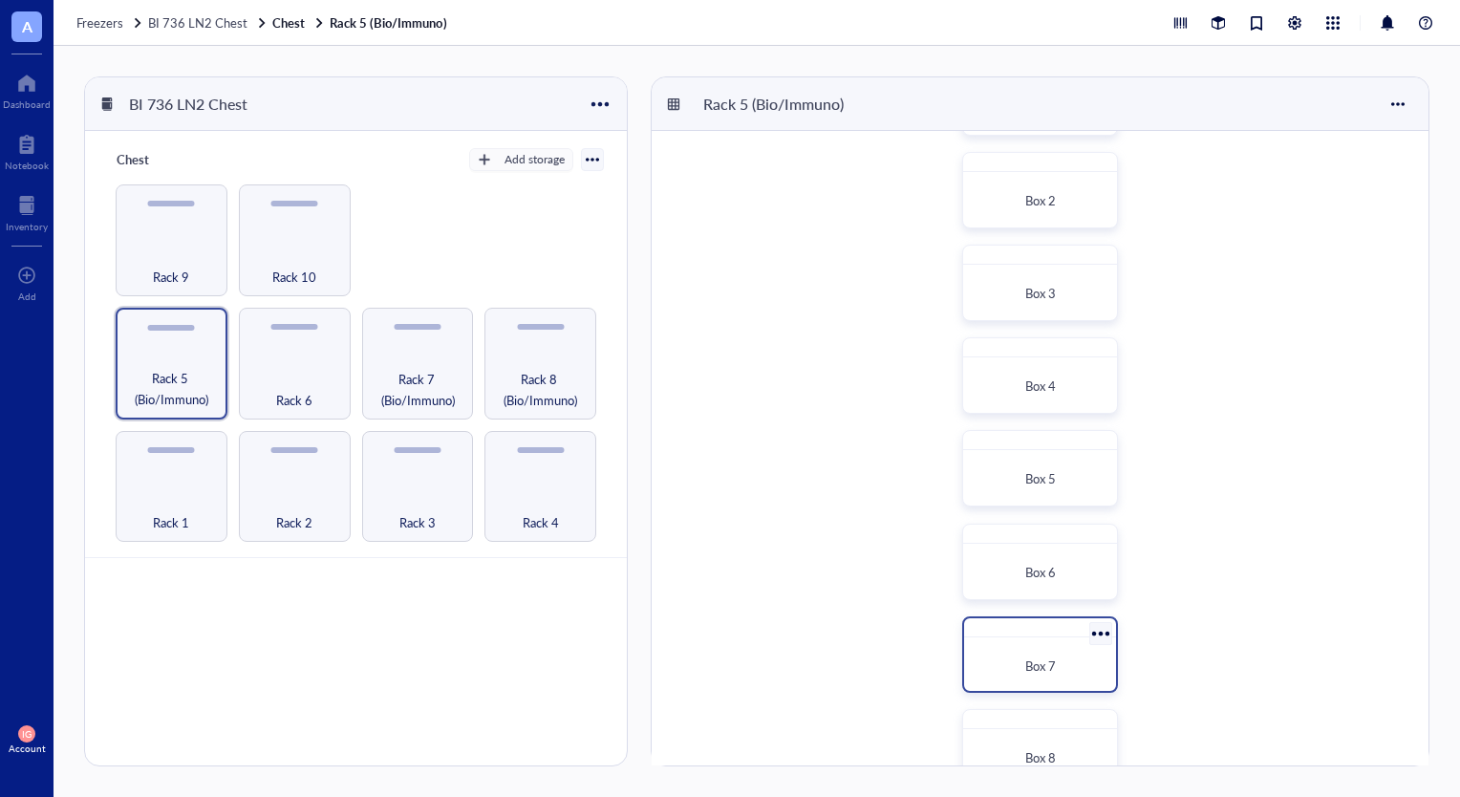
click at [1036, 637] on div "Box 7" at bounding box center [1039, 654] width 155 height 76
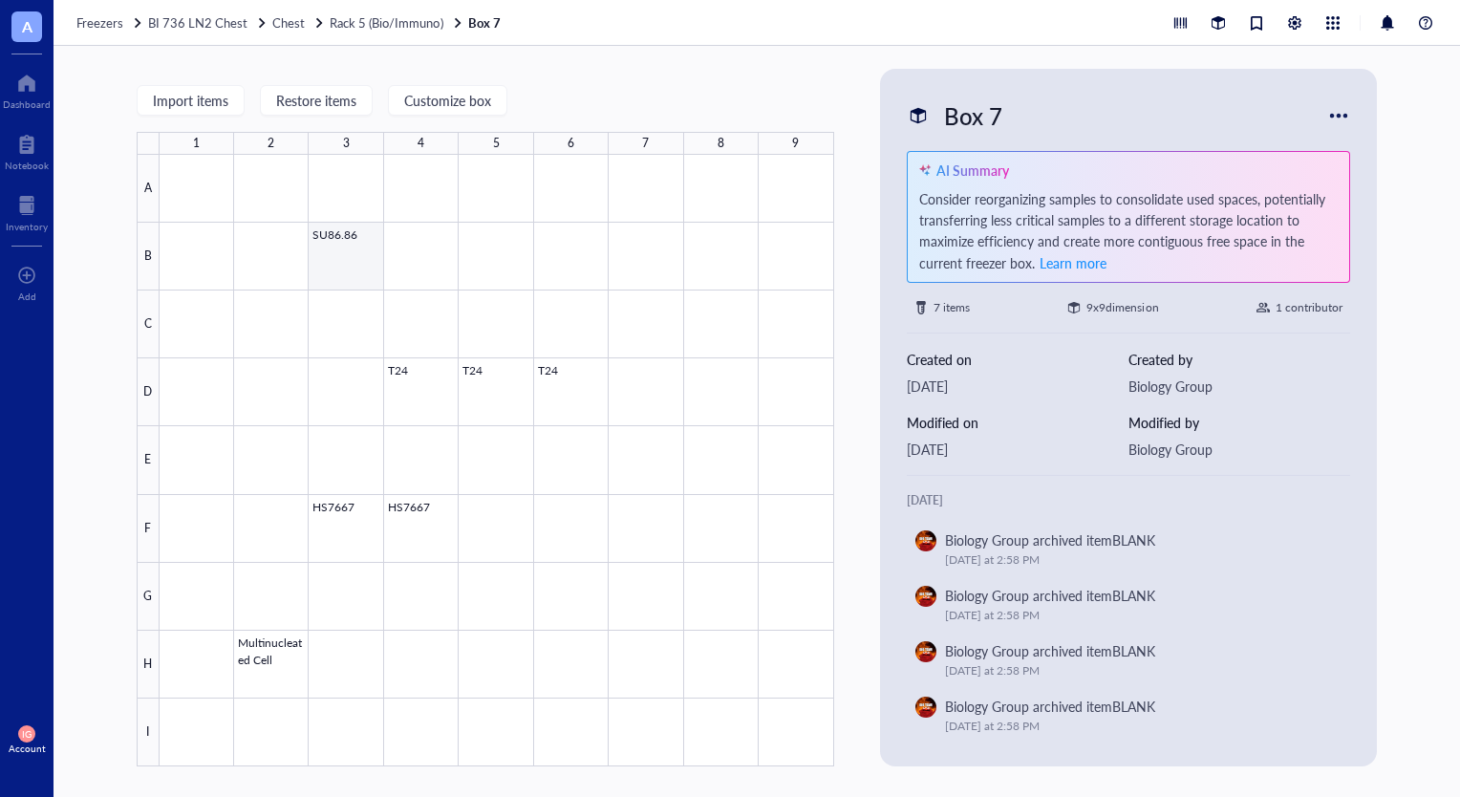
click at [349, 248] on div at bounding box center [497, 461] width 675 height 612
